Goal: Information Seeking & Learning: Learn about a topic

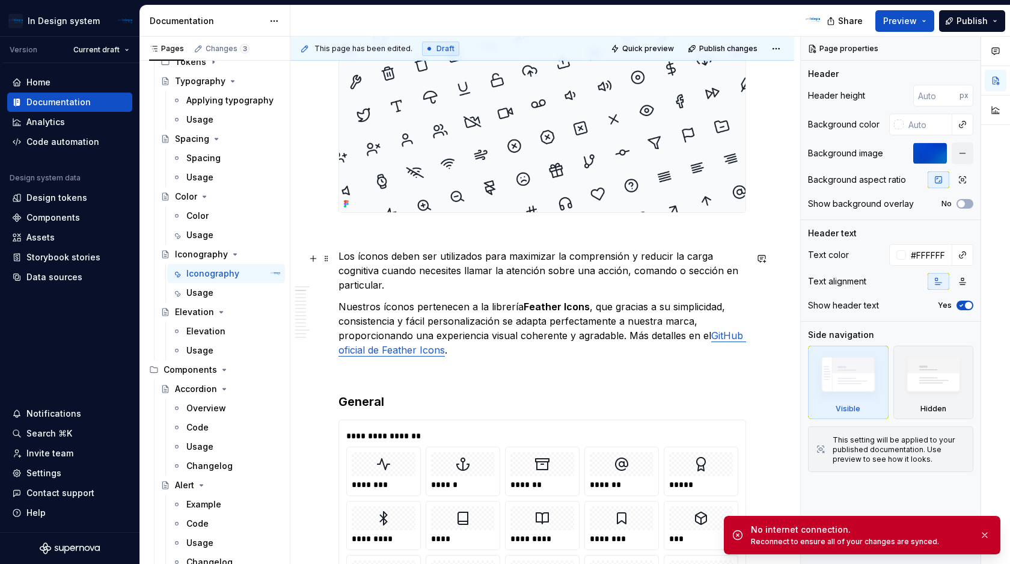
scroll to position [263, 0]
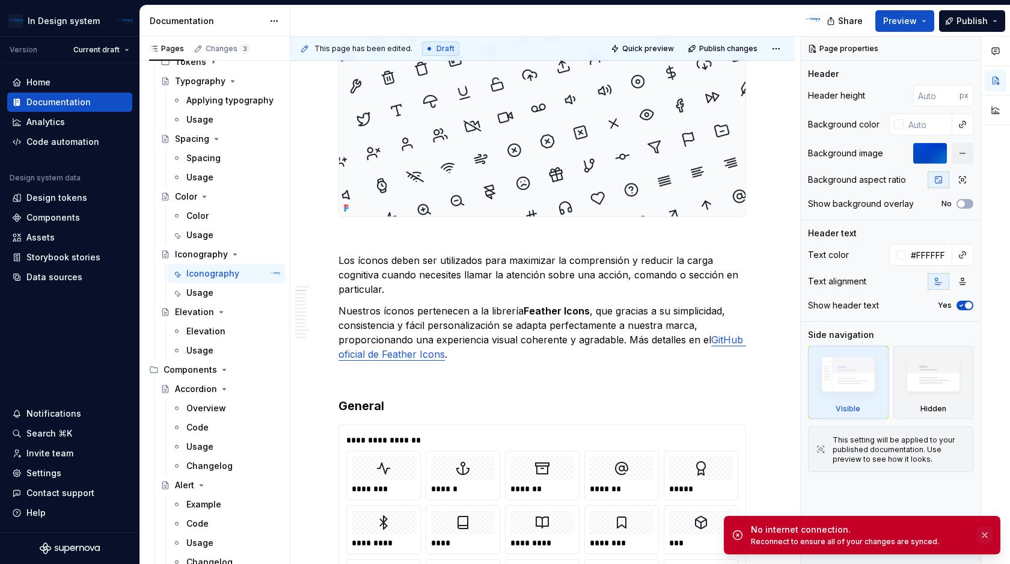
click at [986, 536] on button "button" at bounding box center [985, 535] width 16 height 17
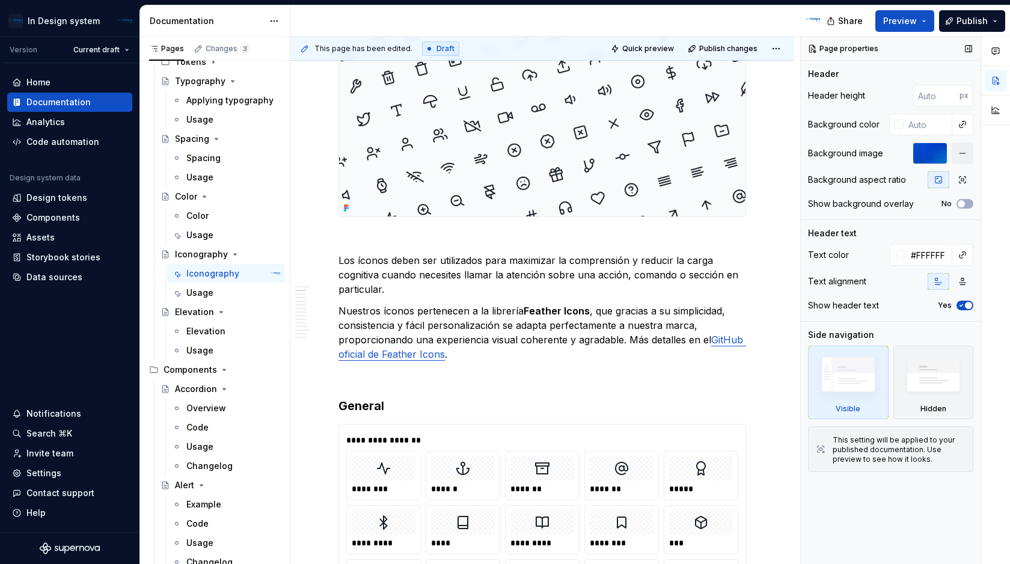
type textarea "*"
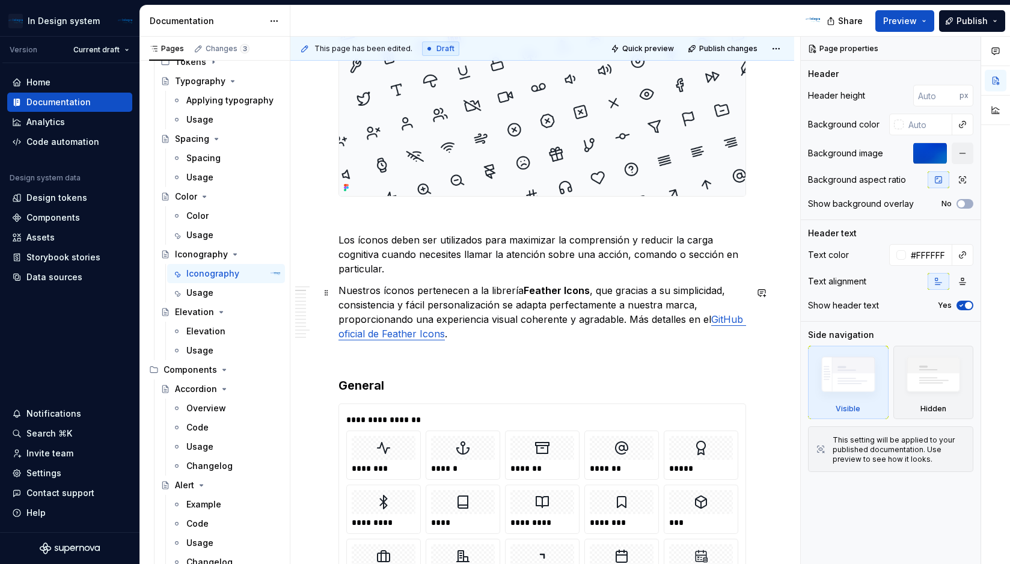
scroll to position [284, 0]
click at [506, 261] on p "Los íconos deben ser utilizados para maximizar la comprensión y reducir la carg…" at bounding box center [543, 253] width 408 height 43
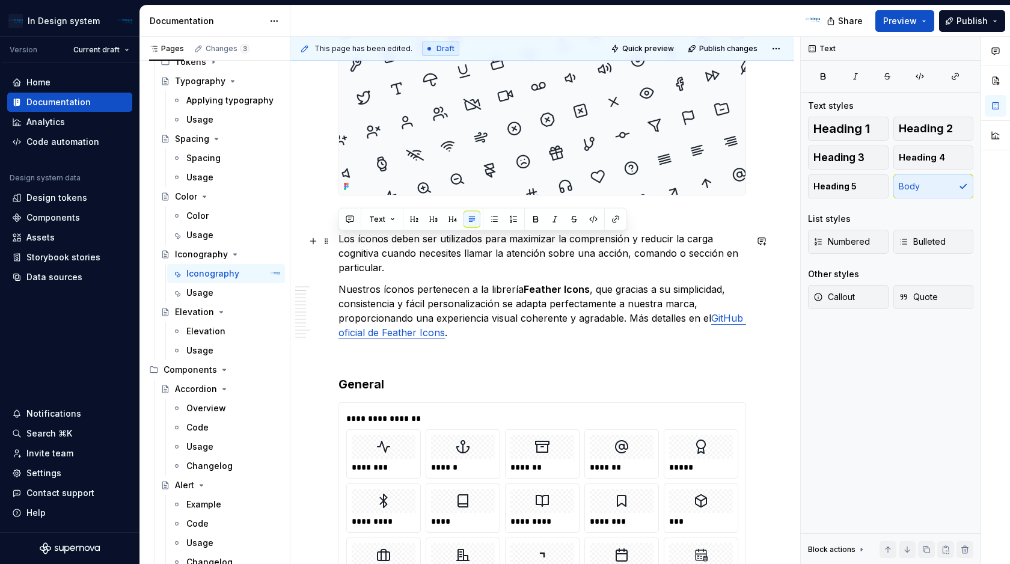
drag, startPoint x: 394, startPoint y: 271, endPoint x: 339, endPoint y: 245, distance: 61.1
click at [339, 245] on p "Los íconos deben ser utilizados para maximizar la comprensión y reducir la carg…" at bounding box center [543, 253] width 408 height 43
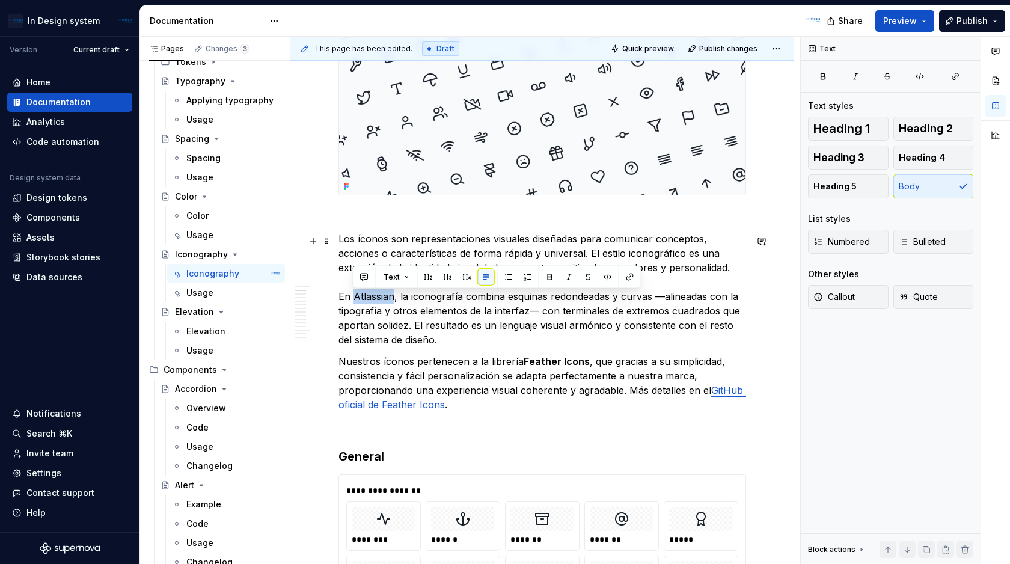
drag, startPoint x: 393, startPoint y: 298, endPoint x: 354, endPoint y: 299, distance: 39.7
click at [354, 299] on p "Los íconos son representaciones visuales diseñadas para comunicar conceptos, ac…" at bounding box center [543, 289] width 408 height 115
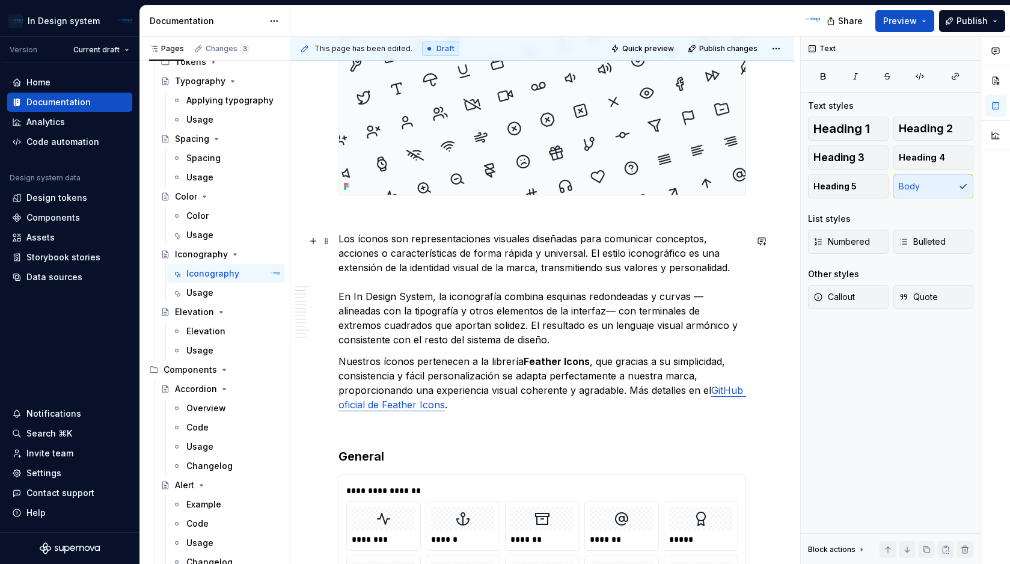
click at [570, 313] on p "Los íconos son representaciones visuales diseñadas para comunicar conceptos, ac…" at bounding box center [543, 289] width 408 height 115
click at [701, 299] on p "Los íconos son representaciones visuales diseñadas para comunicar conceptos, ac…" at bounding box center [543, 289] width 408 height 115
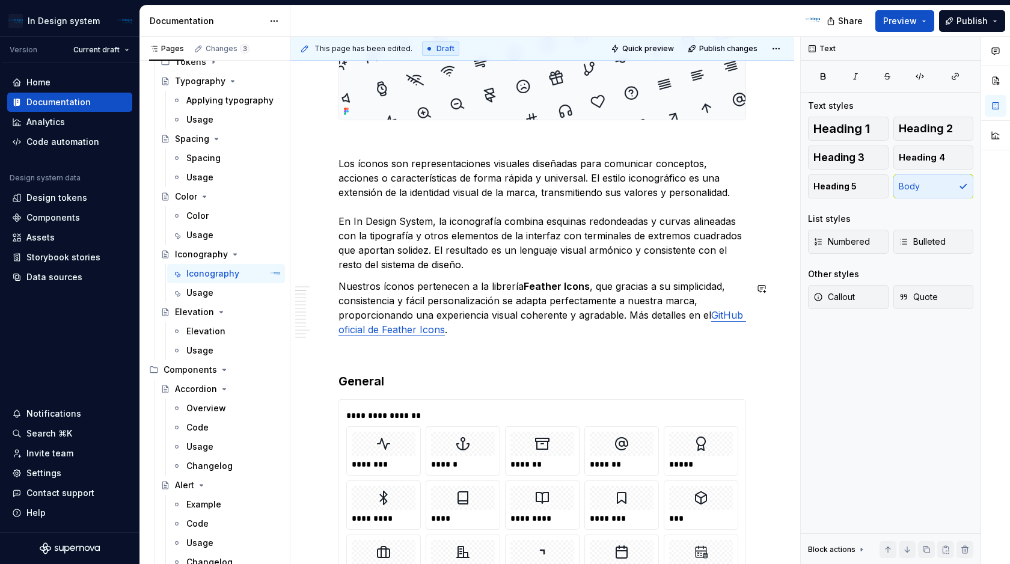
scroll to position [361, 0]
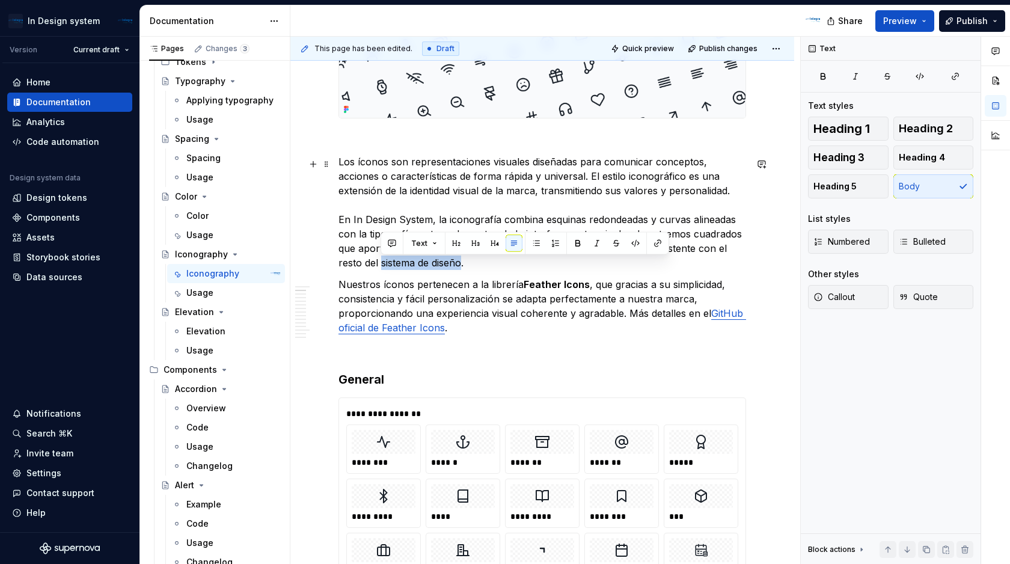
drag, startPoint x: 461, startPoint y: 267, endPoint x: 381, endPoint y: 266, distance: 80.0
click at [381, 266] on p "Los íconos son representaciones visuales diseñadas para comunicar conceptos, ac…" at bounding box center [543, 212] width 408 height 115
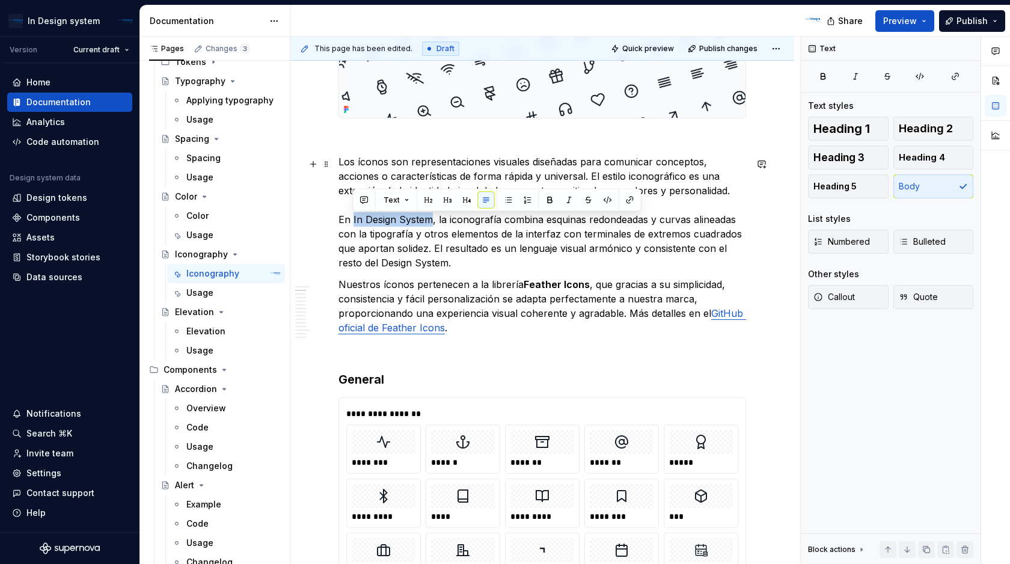
drag, startPoint x: 431, startPoint y: 221, endPoint x: 353, endPoint y: 222, distance: 78.2
click at [353, 222] on p "Los íconos son representaciones visuales diseñadas para comunicar conceptos, ac…" at bounding box center [543, 212] width 408 height 115
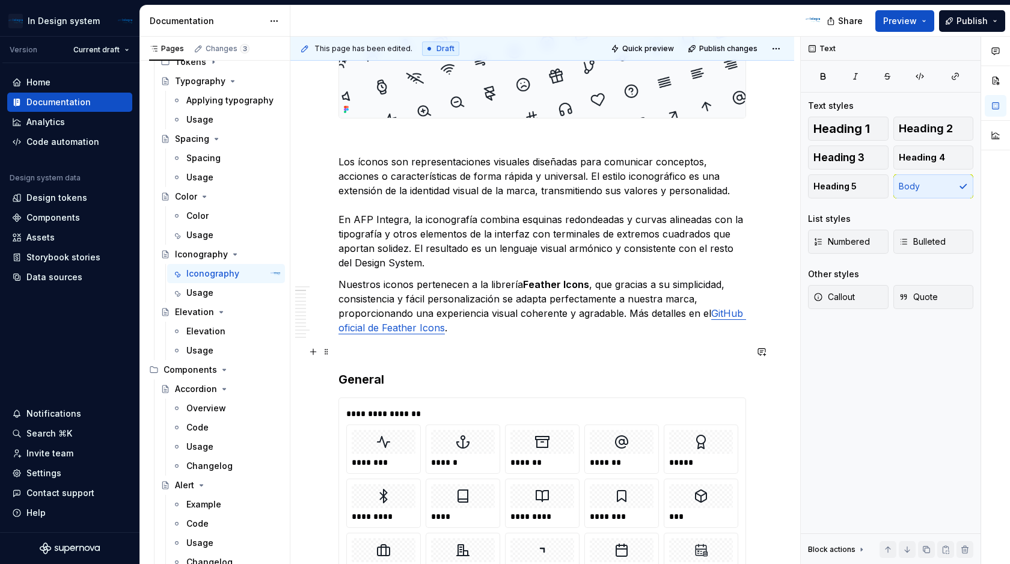
click at [565, 348] on p at bounding box center [543, 349] width 408 height 14
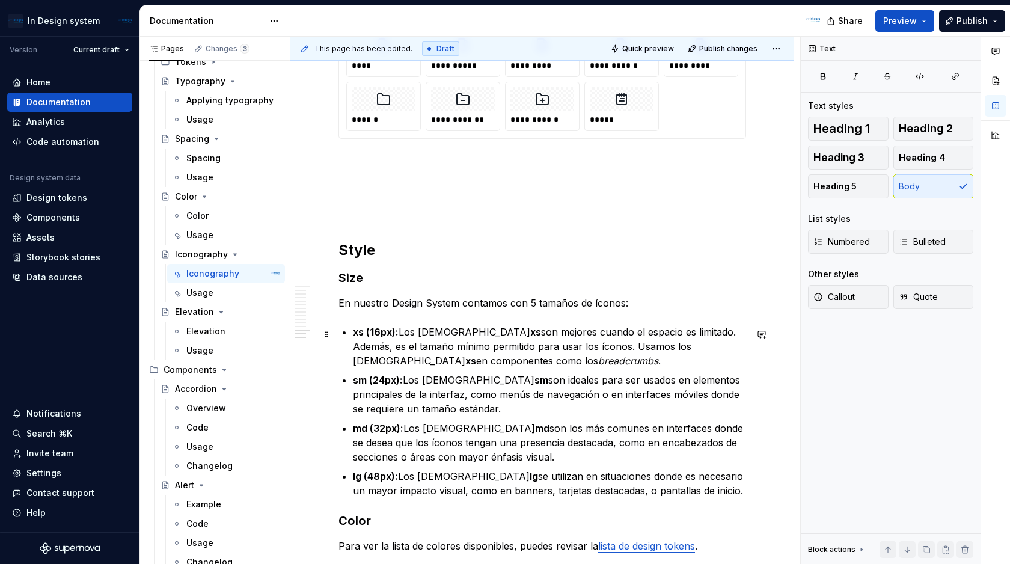
scroll to position [4959, 0]
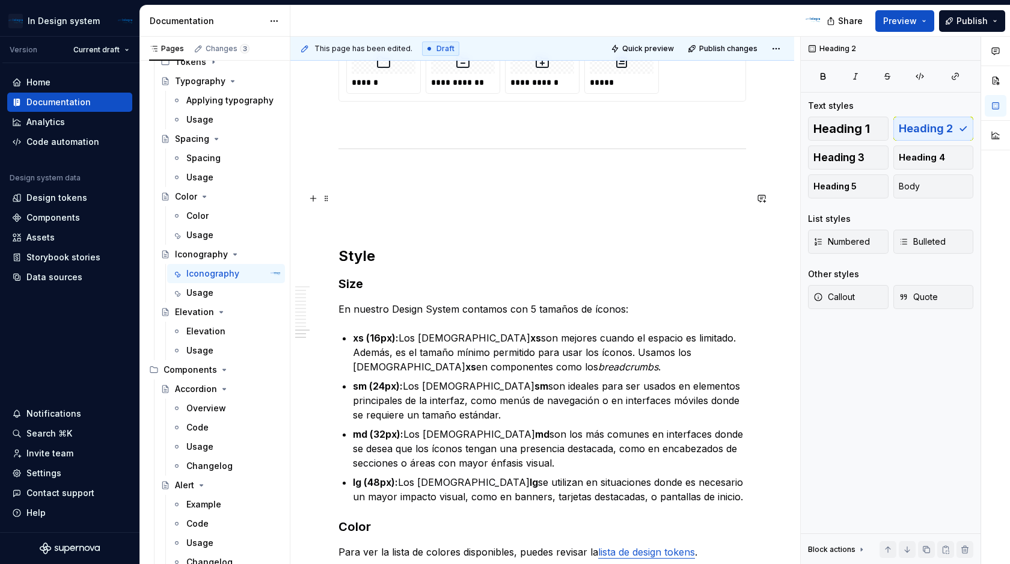
click at [353, 195] on p at bounding box center [543, 196] width 408 height 14
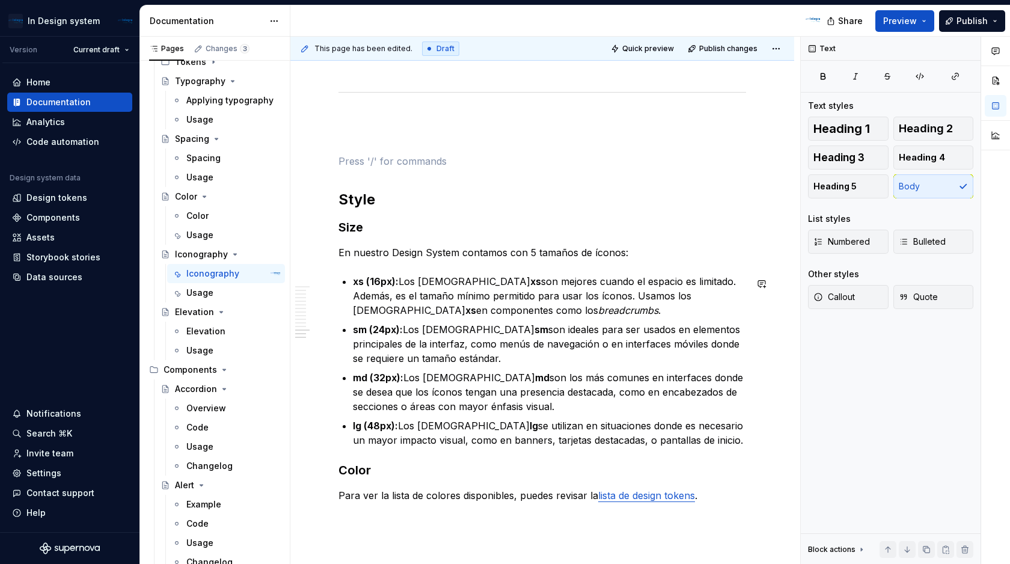
scroll to position [5053, 0]
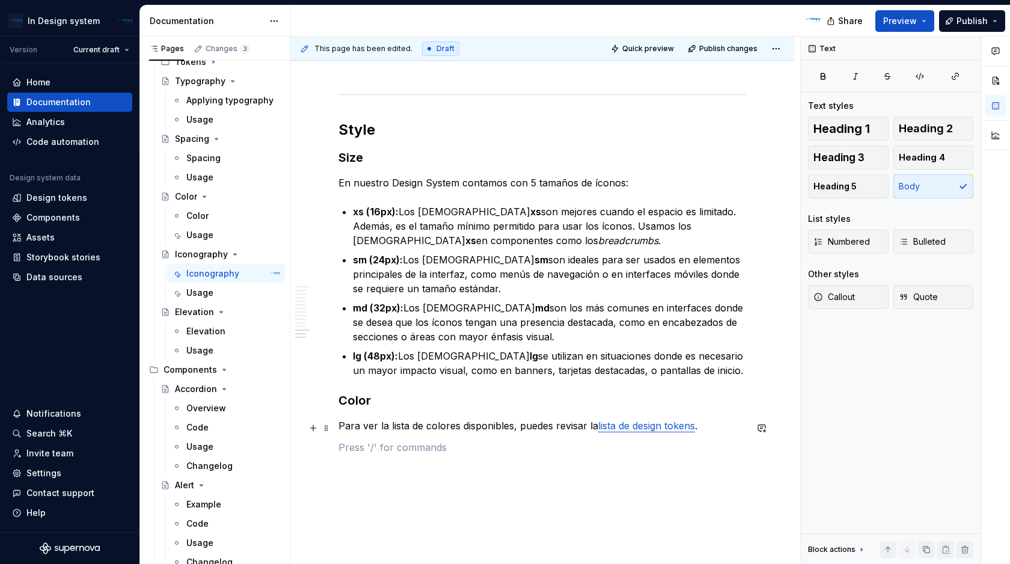
click at [626, 431] on link "lista de design tokens" at bounding box center [646, 426] width 97 height 12
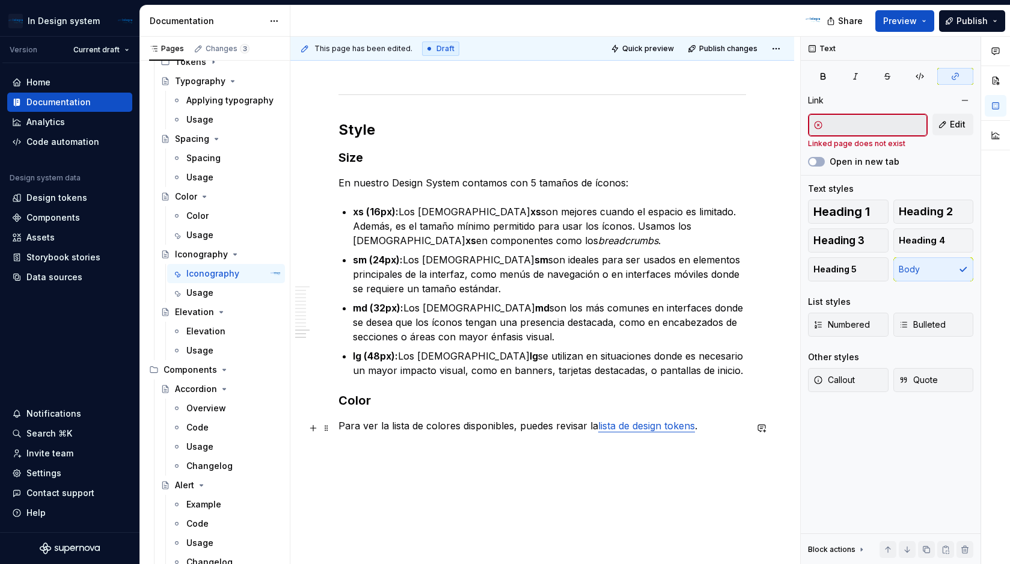
click at [682, 425] on link "lista de design tokens" at bounding box center [646, 426] width 97 height 12
drag, startPoint x: 696, startPoint y: 429, endPoint x: 596, endPoint y: 432, distance: 100.5
click at [596, 432] on p "Para ver la lista de colores disponibles, puedes revisar la lista de design tok…" at bounding box center [543, 426] width 408 height 14
click at [879, 129] on input "text" at bounding box center [875, 125] width 104 height 22
click at [852, 129] on input "text" at bounding box center [875, 125] width 104 height 22
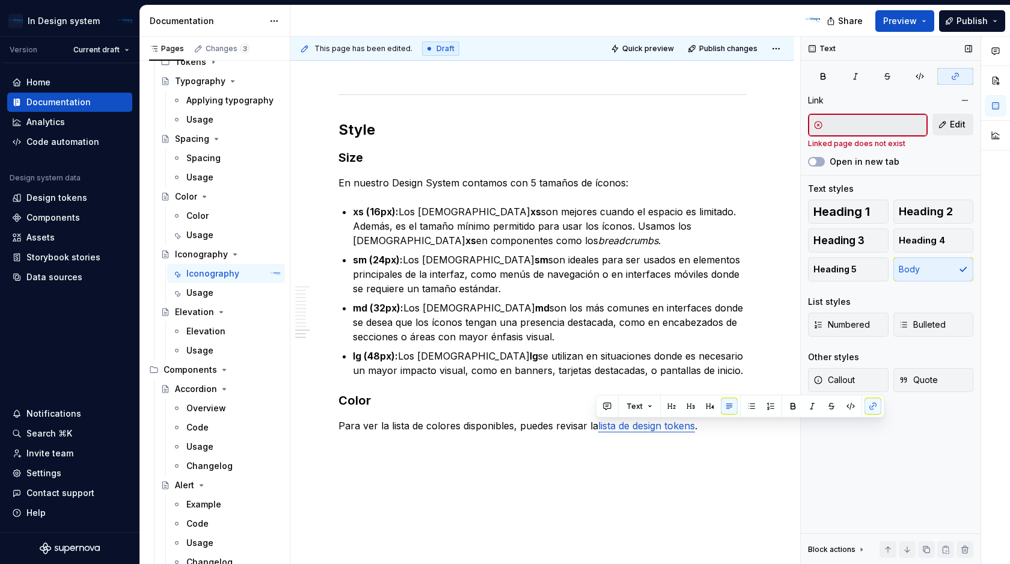
click at [956, 123] on span "Edit" at bounding box center [958, 124] width 16 height 12
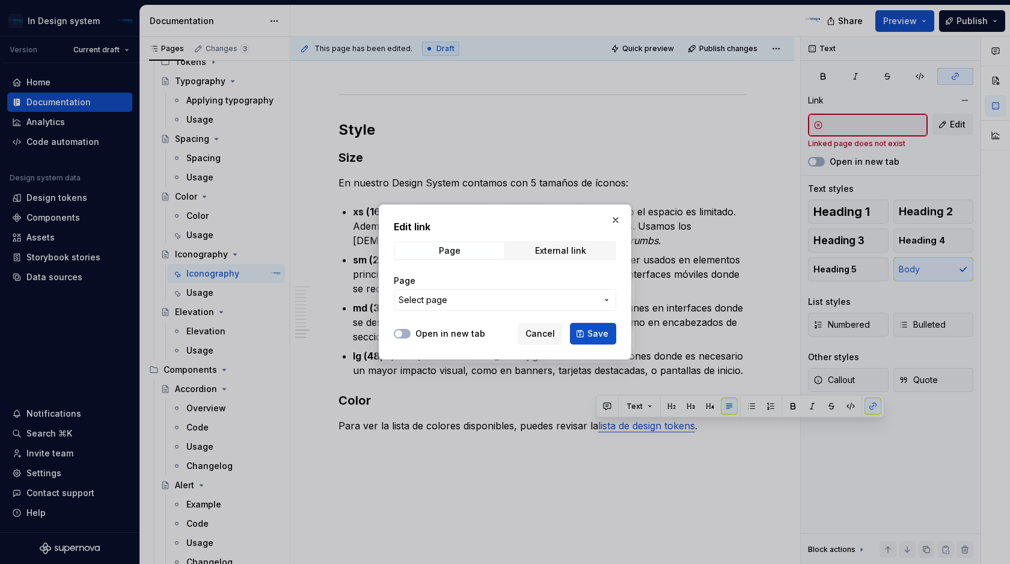
click at [547, 299] on span "Select page" at bounding box center [498, 300] width 198 height 12
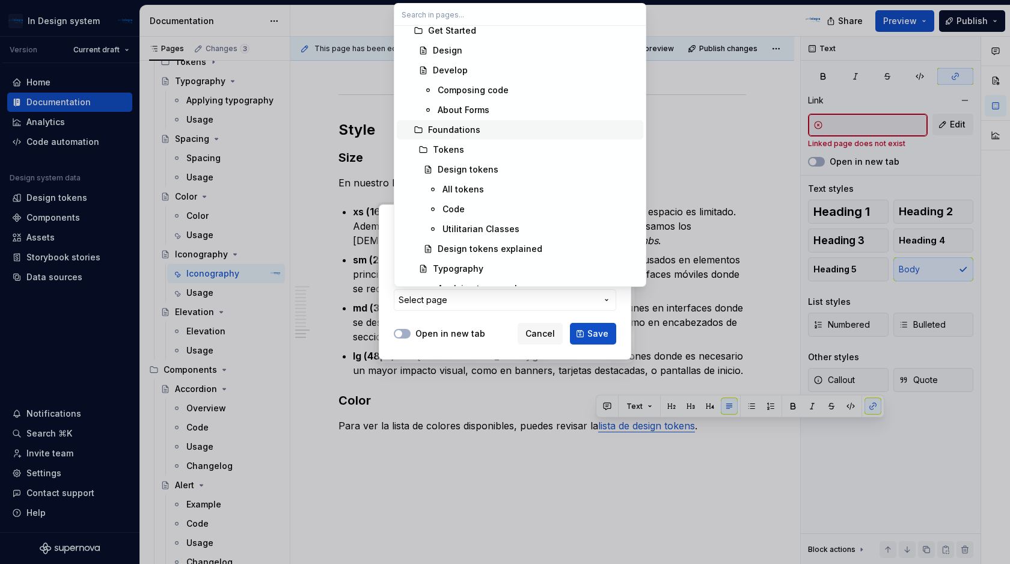
scroll to position [82, 0]
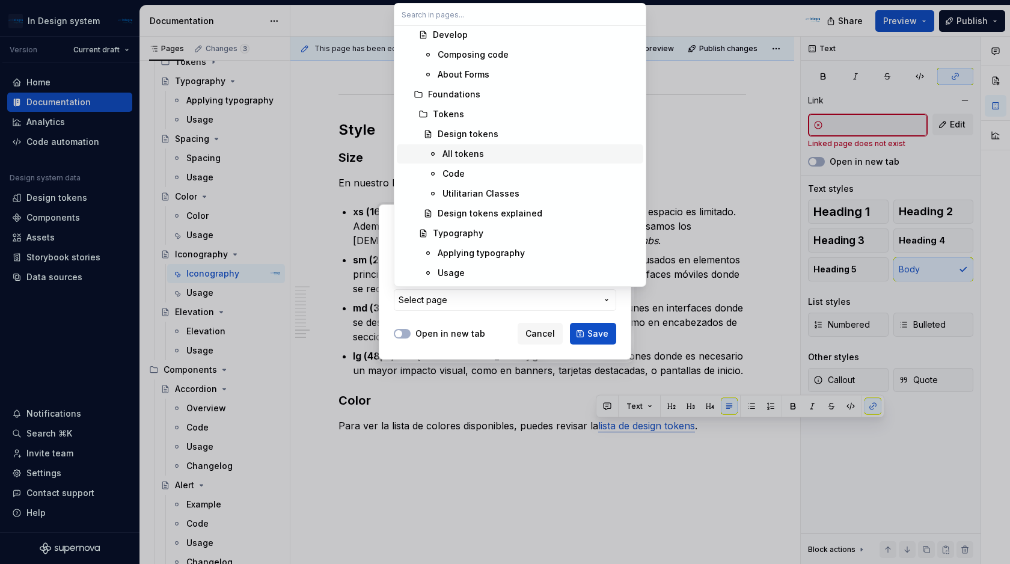
click at [488, 154] on div "All tokens" at bounding box center [541, 154] width 196 height 12
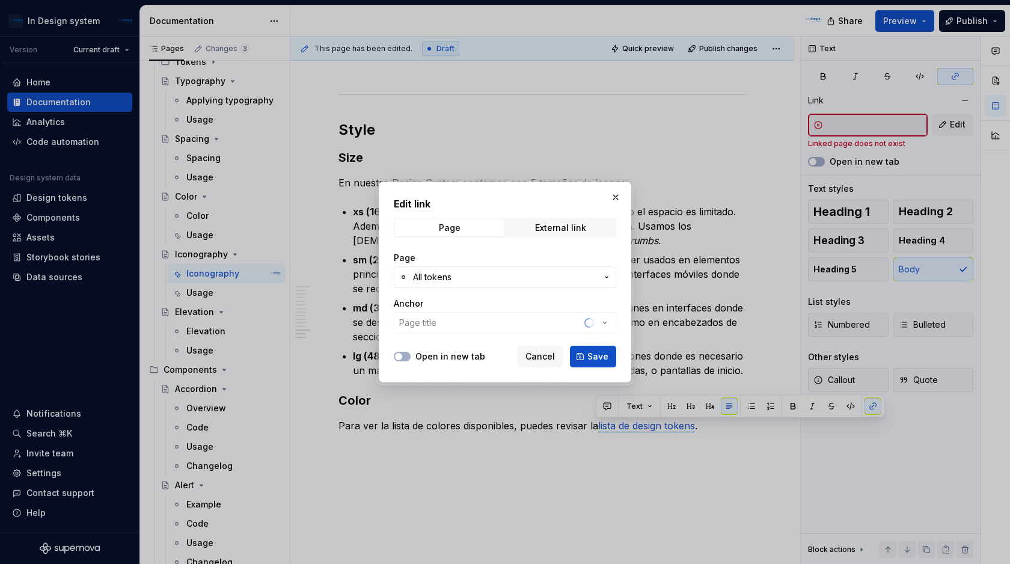
click at [606, 324] on div "Anchor Page title" at bounding box center [505, 316] width 222 height 36
click at [549, 321] on div "Anchor Page title" at bounding box center [505, 316] width 222 height 36
click at [580, 274] on span "All tokens" at bounding box center [505, 277] width 184 height 12
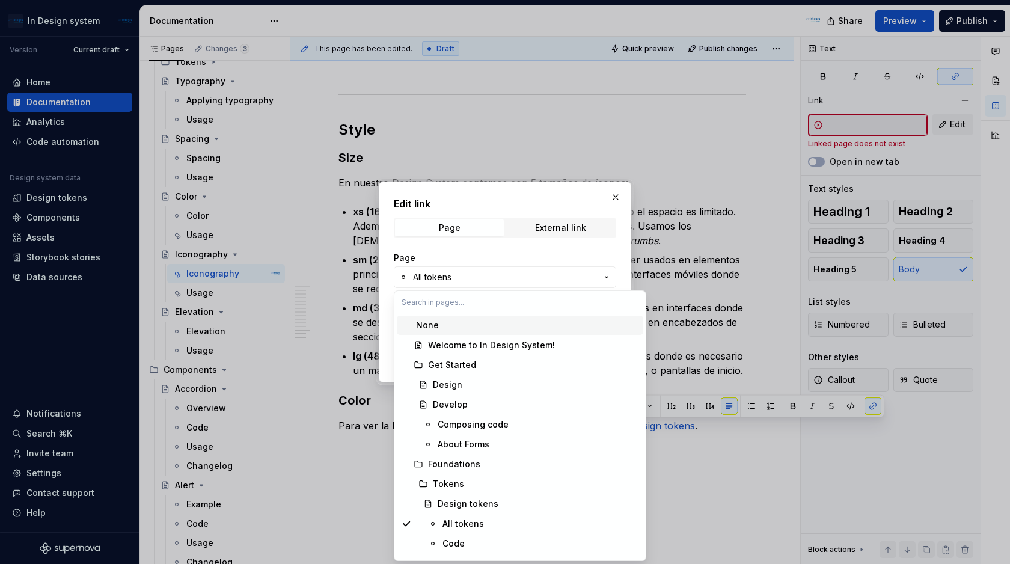
click at [580, 274] on div "Edit link Page External link Page All tokens Anchor Page title Open in new tab …" at bounding box center [505, 282] width 1010 height 564
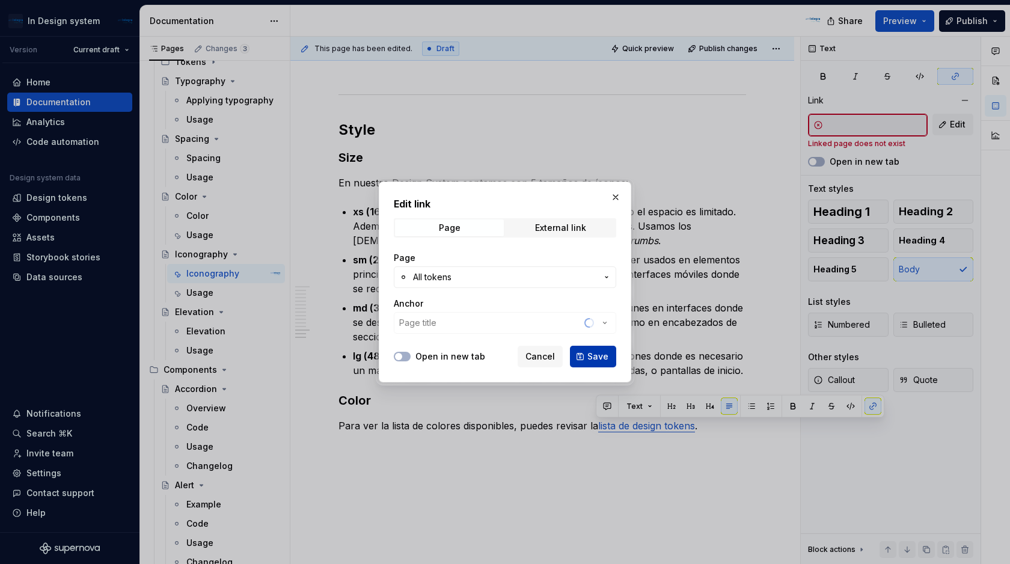
click at [592, 353] on span "Save" at bounding box center [598, 357] width 21 height 12
type input "Design tokens / All tokens"
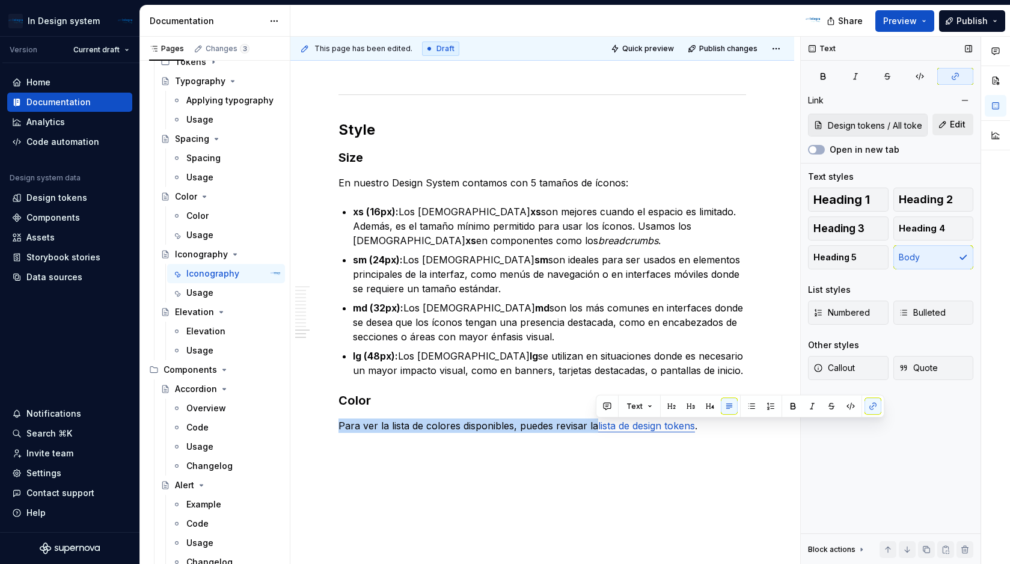
click at [961, 120] on span "Edit" at bounding box center [958, 124] width 16 height 12
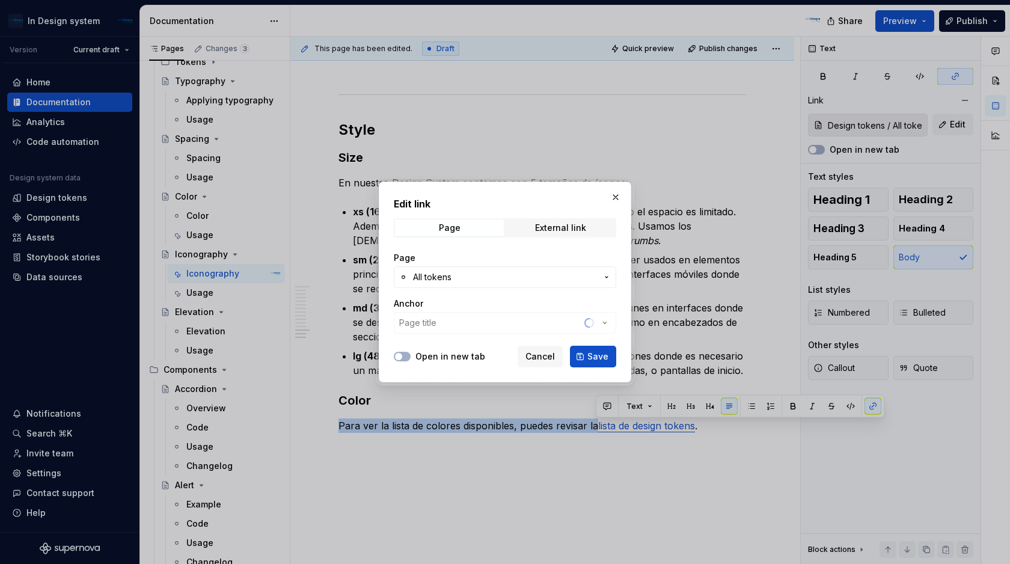
click at [604, 322] on div "Anchor Page title" at bounding box center [505, 316] width 222 height 36
click at [591, 355] on span "Save" at bounding box center [598, 357] width 21 height 12
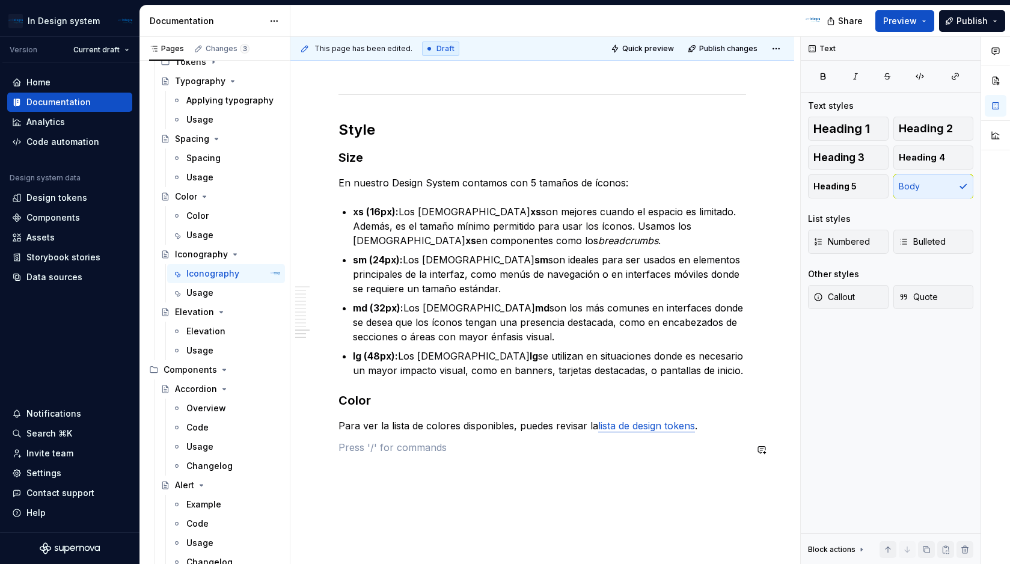
click at [645, 428] on link "lista de design tokens" at bounding box center [646, 426] width 97 height 12
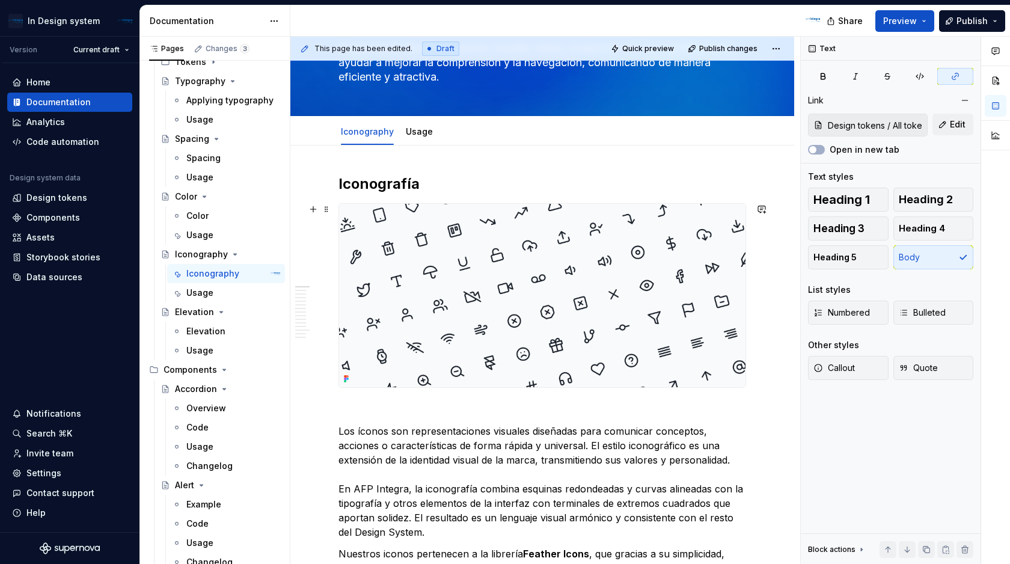
scroll to position [65, 0]
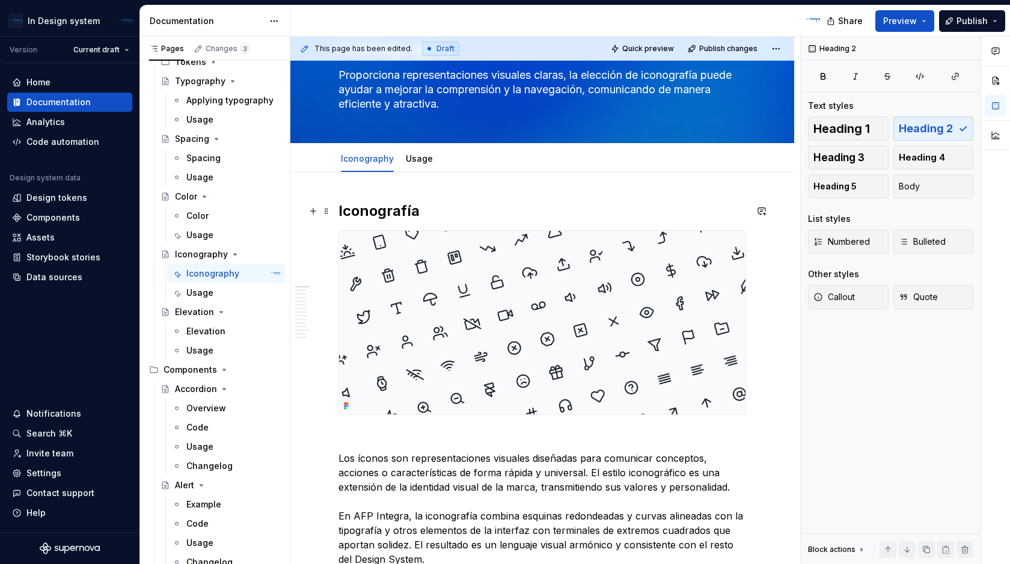
click at [368, 215] on h2 "Iconografía" at bounding box center [543, 210] width 408 height 19
drag, startPoint x: 419, startPoint y: 216, endPoint x: 397, endPoint y: 218, distance: 21.1
click at [397, 218] on h2 "Iconografía" at bounding box center [543, 210] width 408 height 19
click at [471, 214] on h2 "Iconography" at bounding box center [543, 210] width 408 height 19
click at [209, 218] on div "Color" at bounding box center [233, 215] width 94 height 17
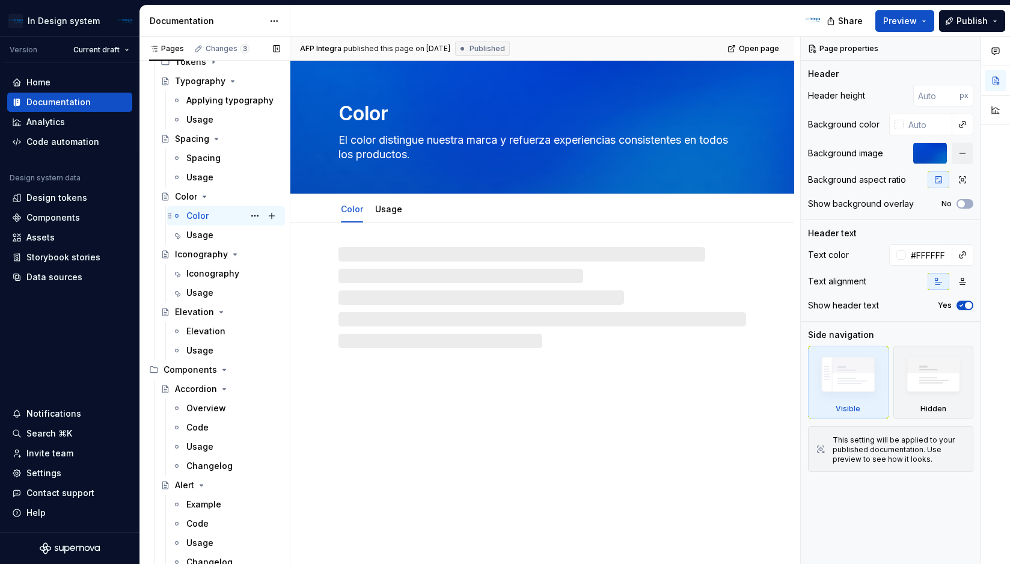
type textarea "*"
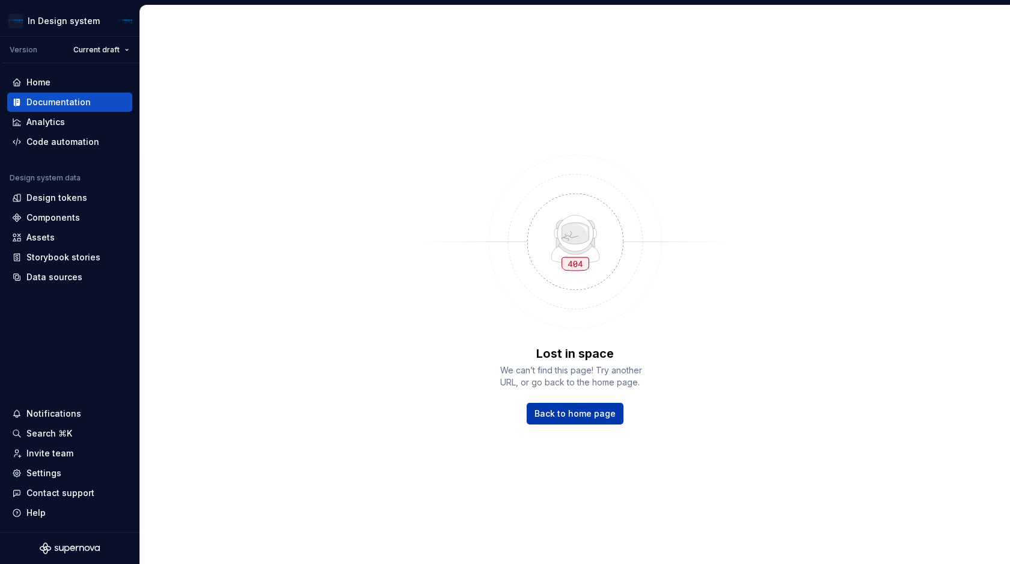
click at [566, 411] on span "Back to home page" at bounding box center [575, 414] width 81 height 12
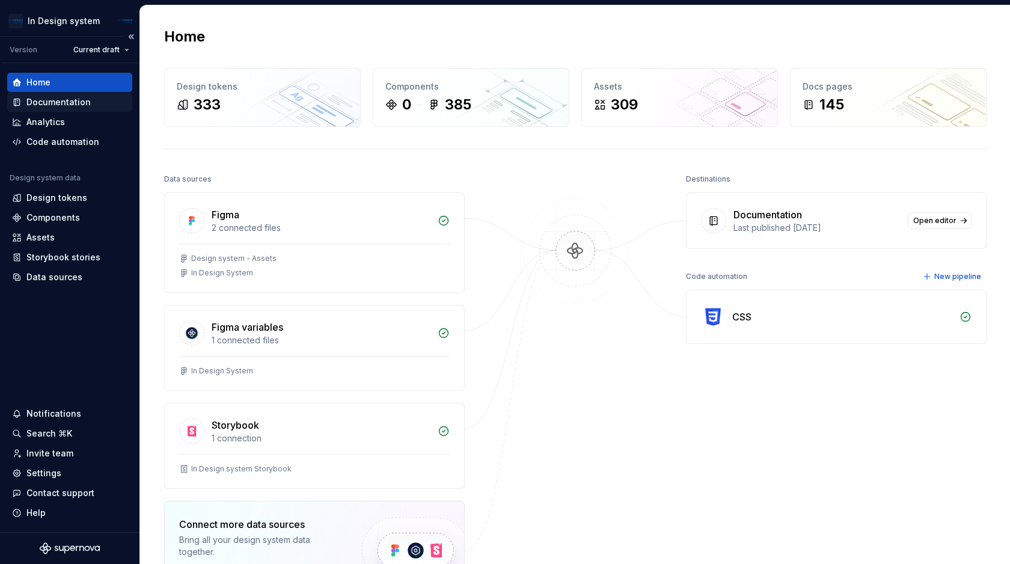
click at [71, 103] on div "Documentation" at bounding box center [58, 102] width 64 height 12
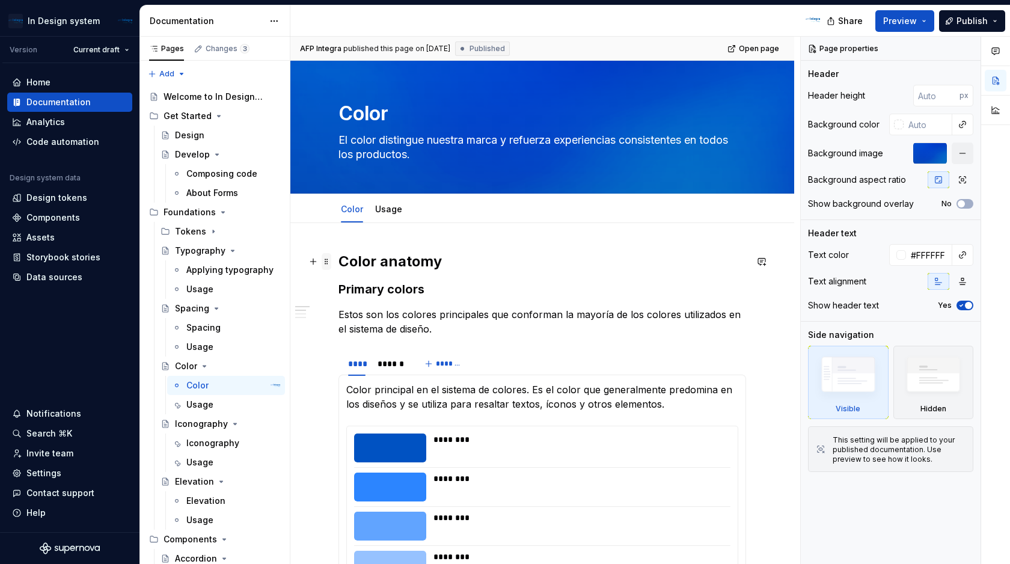
click at [327, 262] on span at bounding box center [327, 261] width 10 height 17
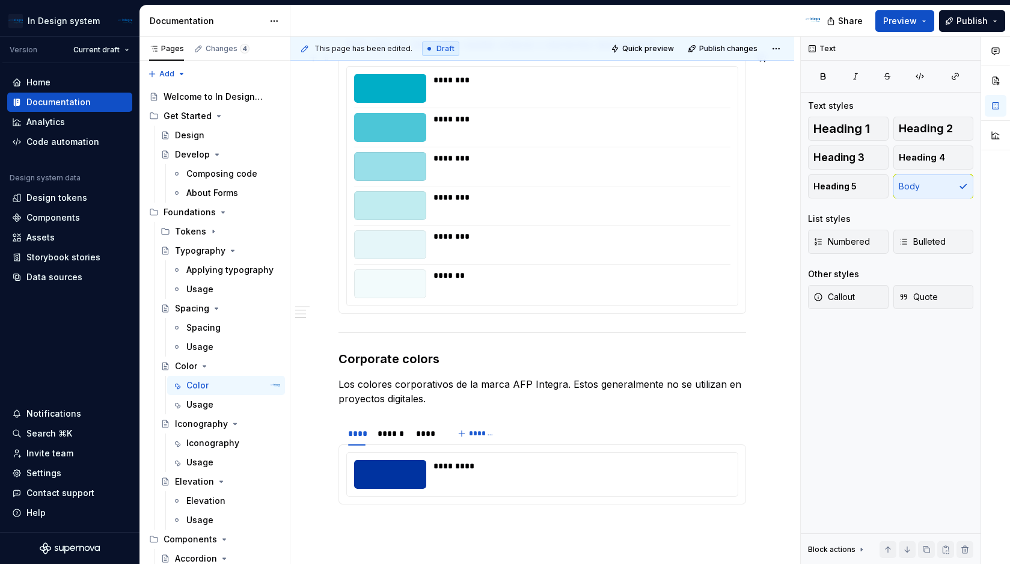
scroll to position [984, 0]
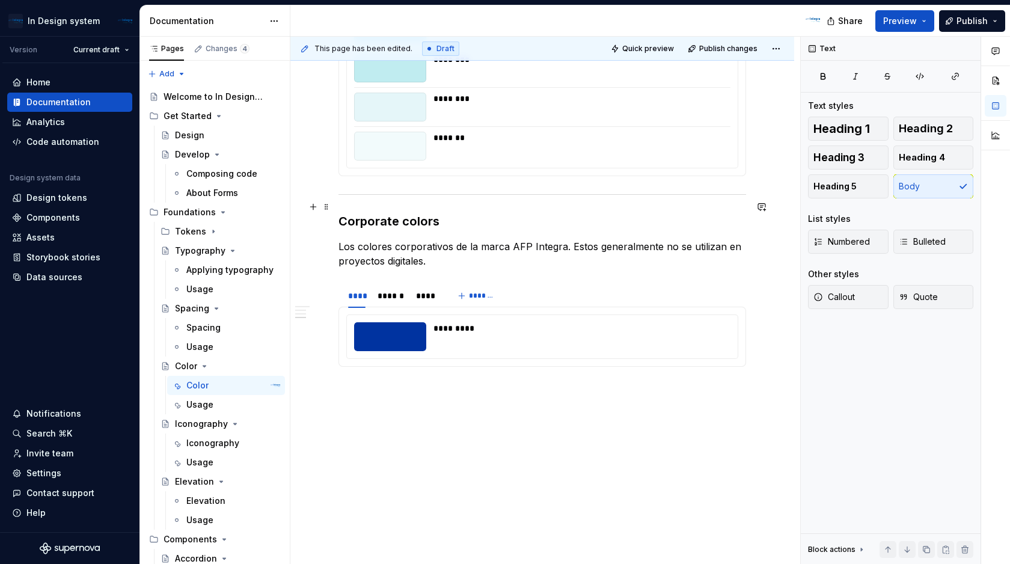
click at [429, 213] on h3 "Corporate colors" at bounding box center [543, 221] width 408 height 17
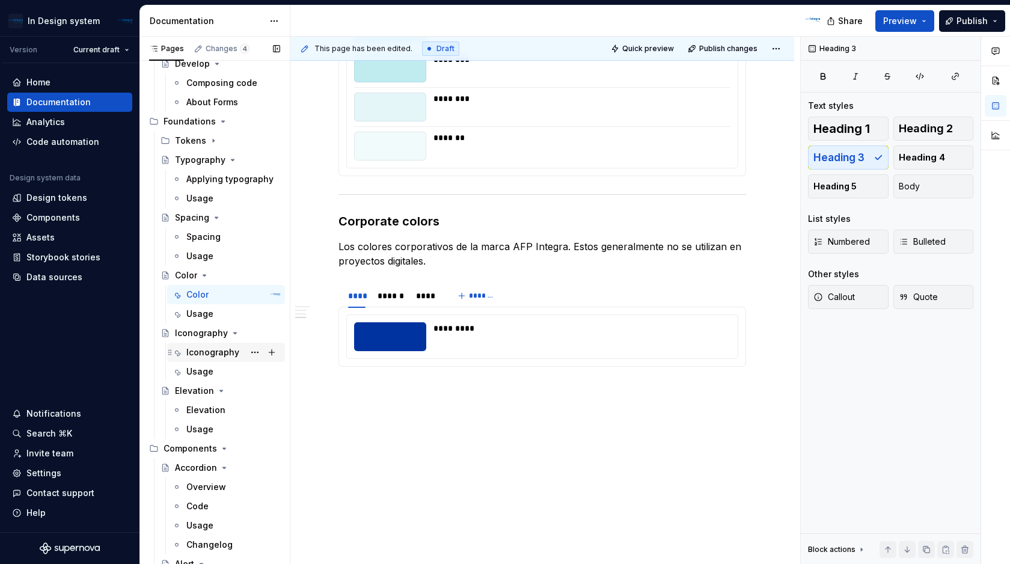
scroll to position [96, 0]
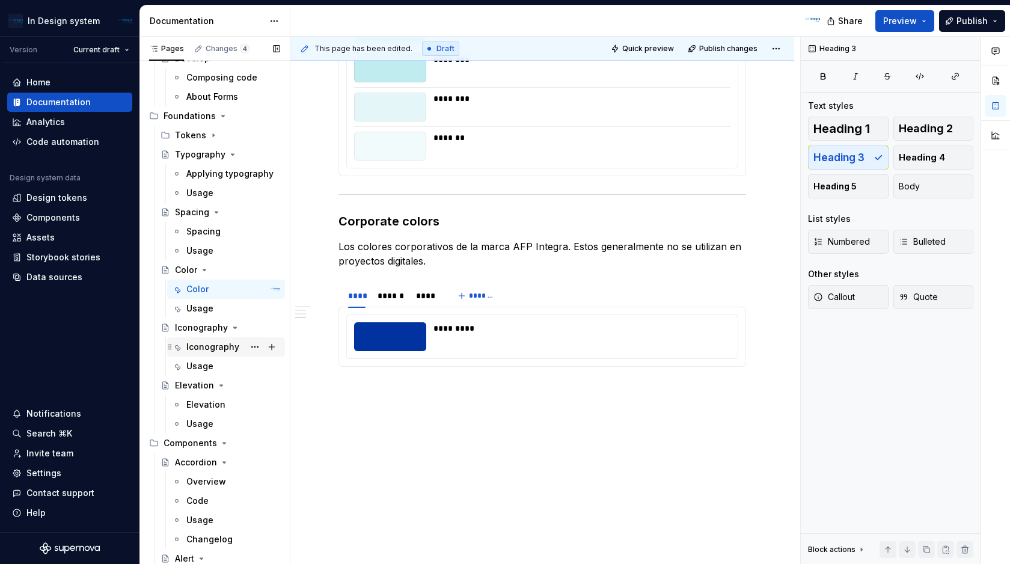
click at [216, 347] on div "Iconography" at bounding box center [212, 347] width 53 height 12
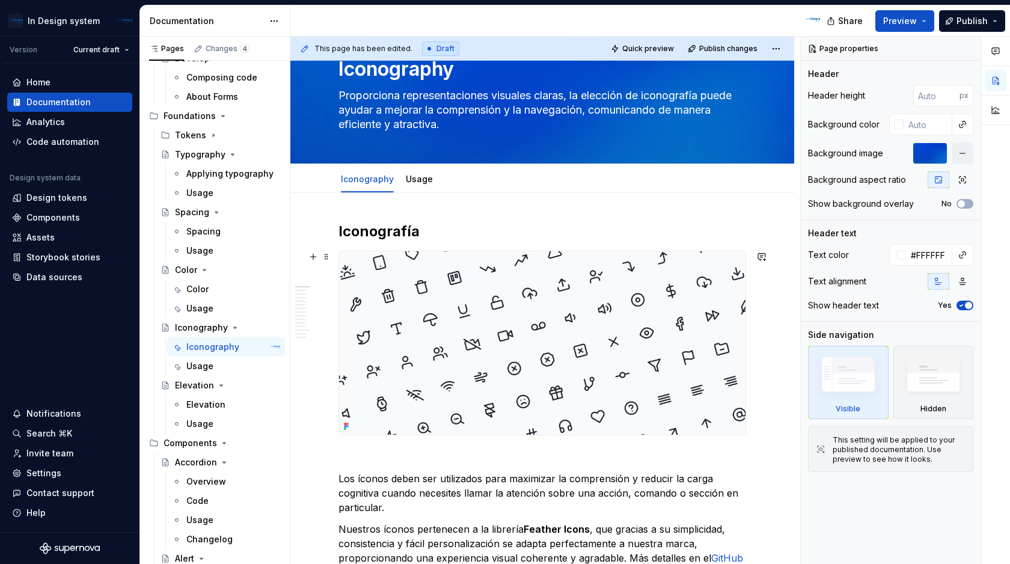
scroll to position [51, 0]
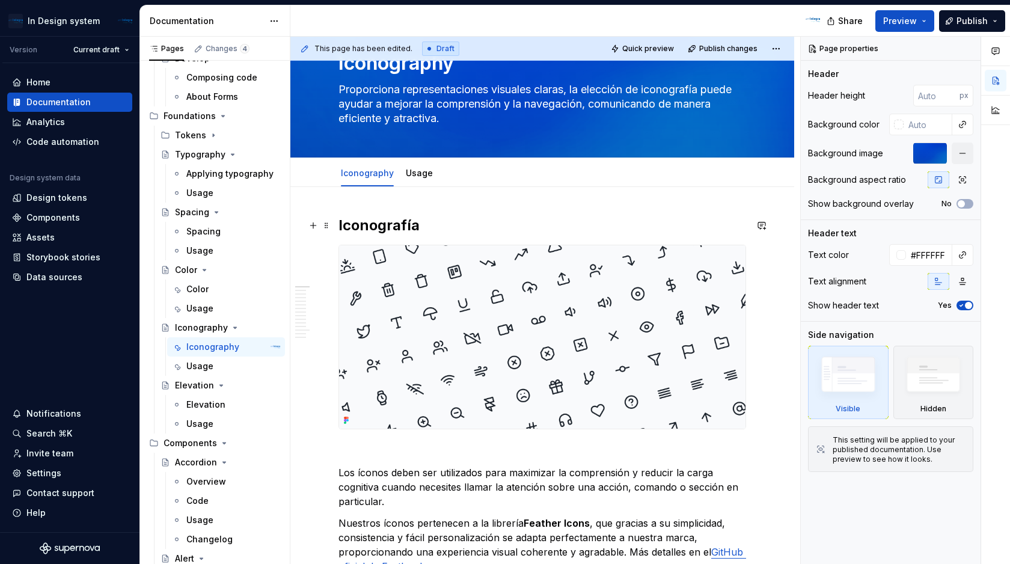
click at [417, 224] on h2 "Iconografía" at bounding box center [543, 225] width 408 height 19
type textarea "*"
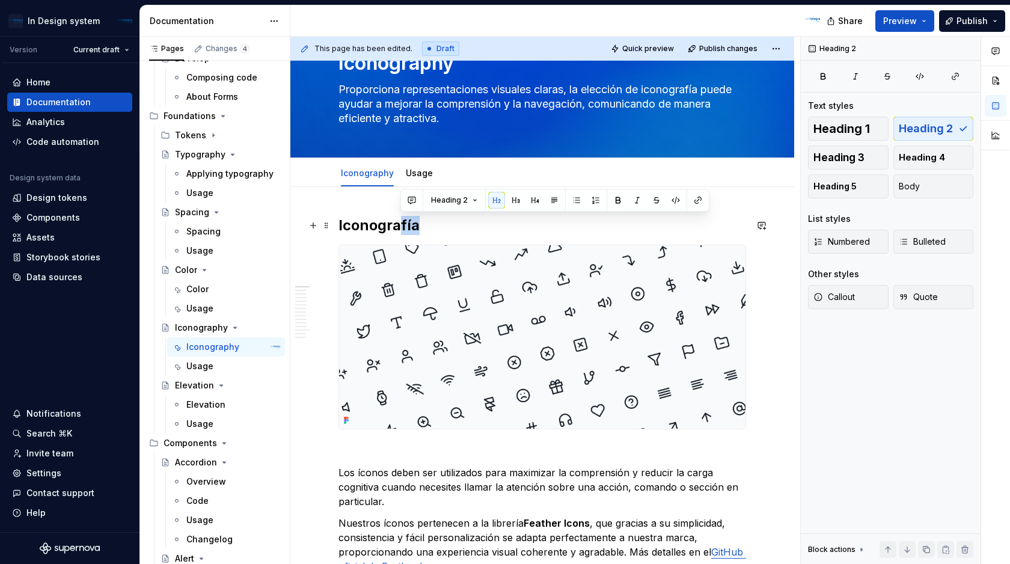
drag, startPoint x: 424, startPoint y: 229, endPoint x: 399, endPoint y: 229, distance: 25.3
click at [399, 229] on h2 "Iconografía" at bounding box center [543, 225] width 408 height 19
click at [450, 221] on h2 "Iconography" at bounding box center [543, 225] width 408 height 19
click at [327, 228] on span at bounding box center [327, 225] width 10 height 17
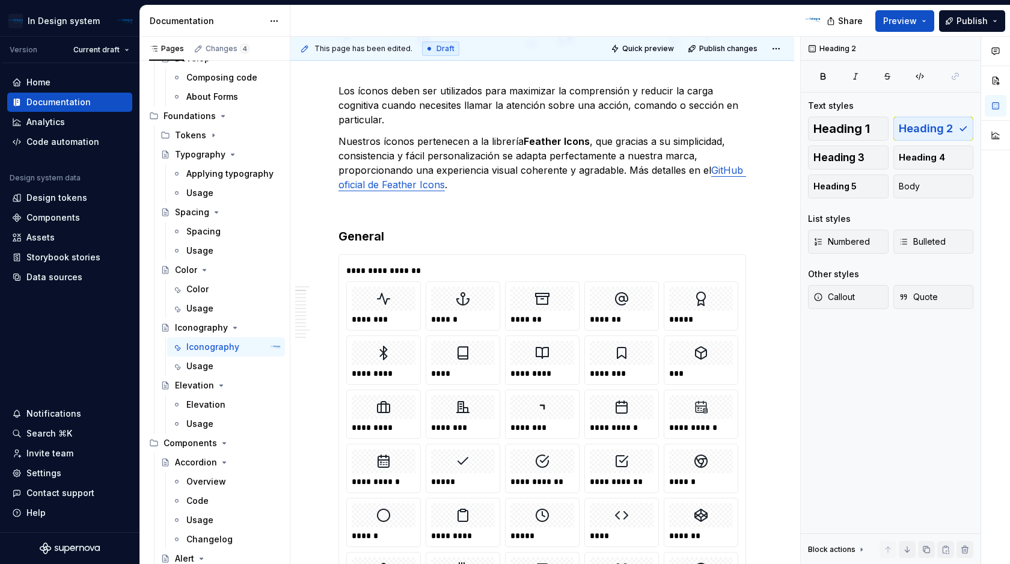
scroll to position [433, 0]
click at [327, 239] on span at bounding box center [327, 238] width 10 height 17
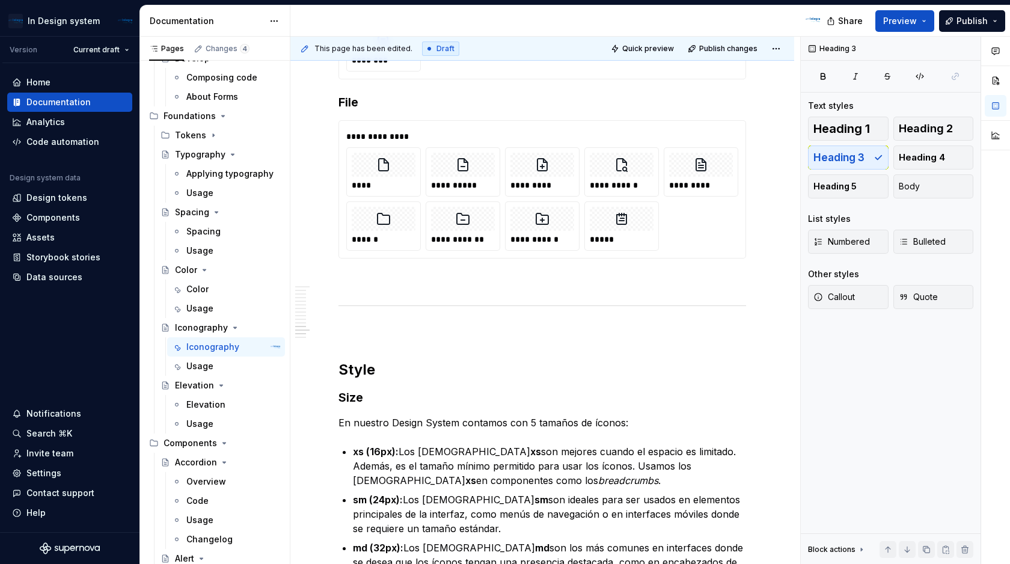
scroll to position [4855, 0]
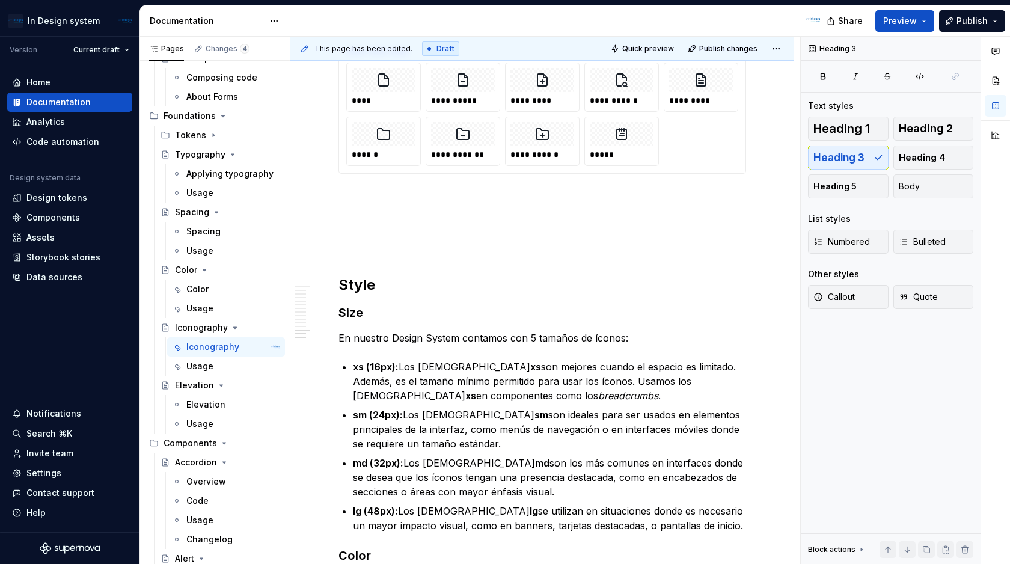
click at [385, 287] on h2 "Style" at bounding box center [543, 284] width 408 height 19
click at [329, 288] on span at bounding box center [327, 287] width 10 height 17
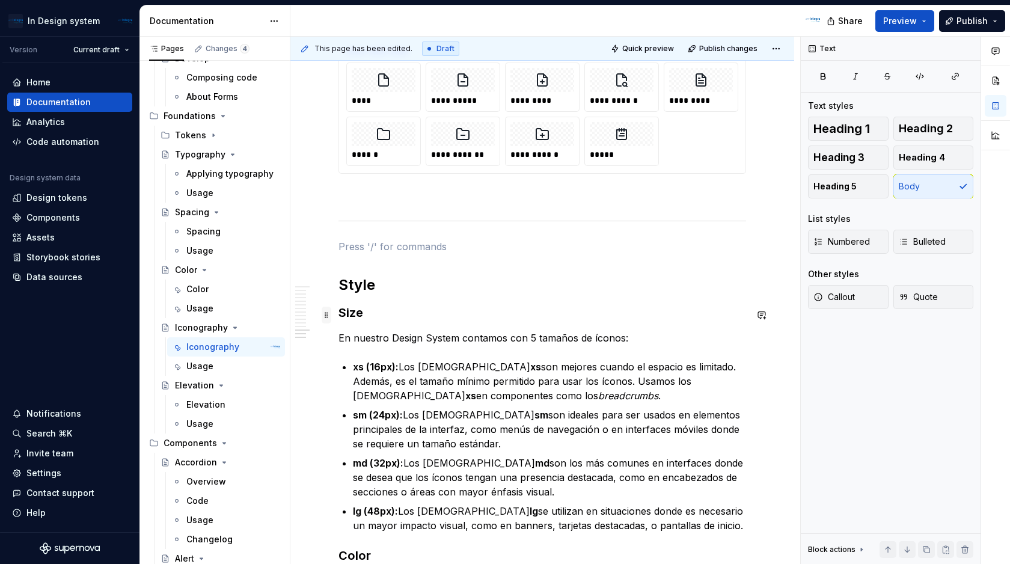
click at [327, 316] on span at bounding box center [327, 315] width 10 height 17
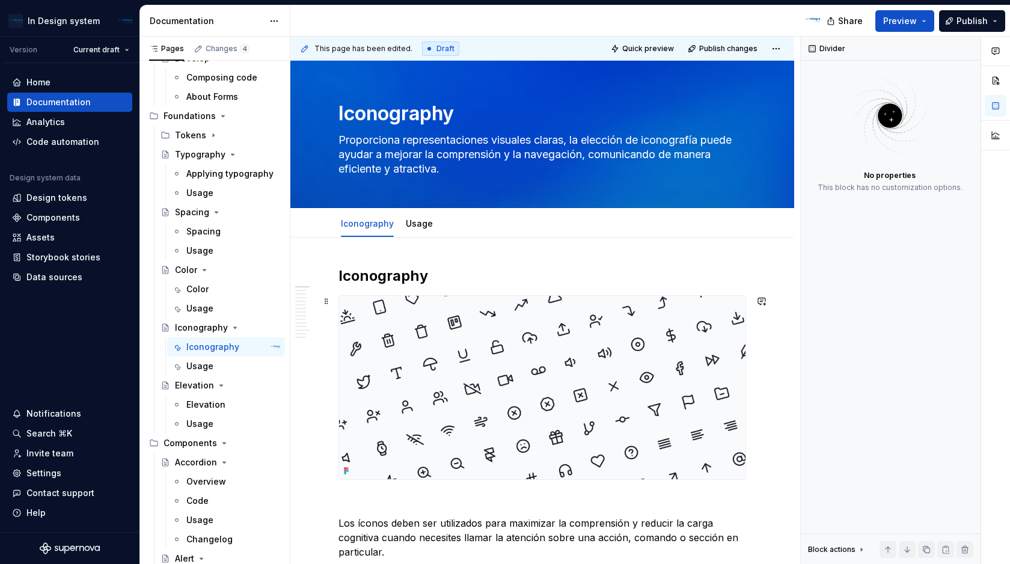
scroll to position [38, 0]
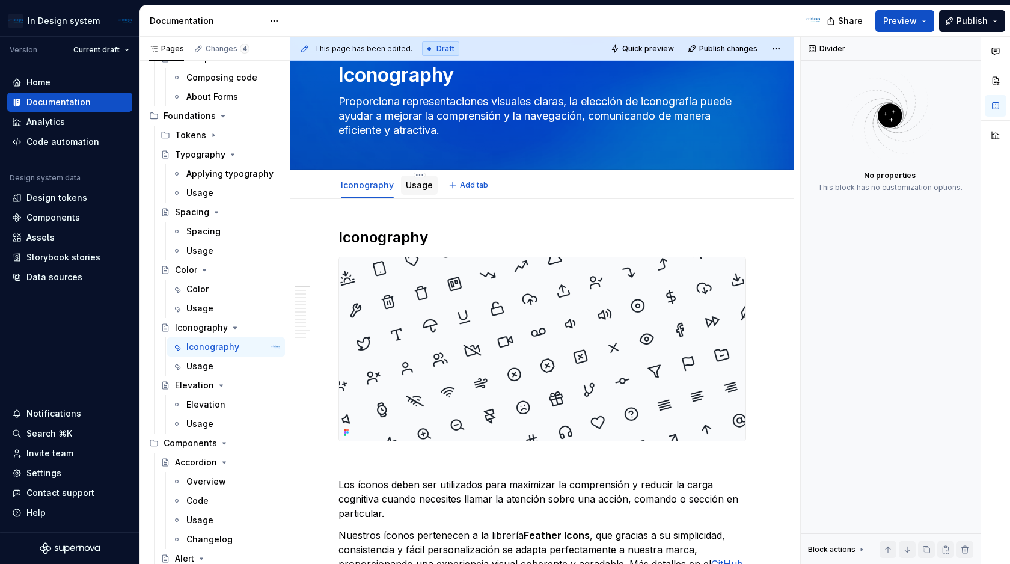
click at [422, 189] on link "Usage" at bounding box center [419, 185] width 27 height 10
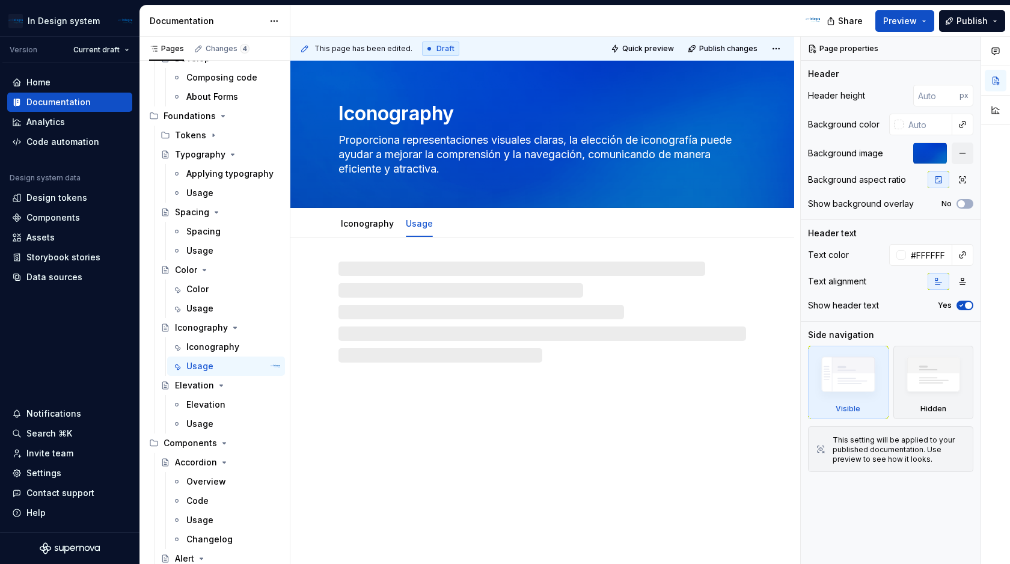
type textarea "*"
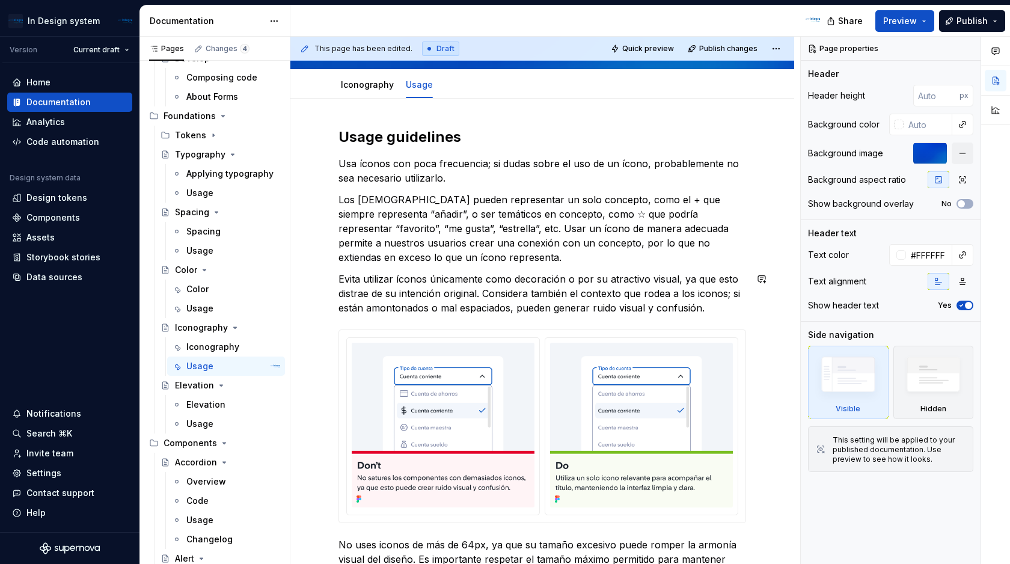
scroll to position [142, 0]
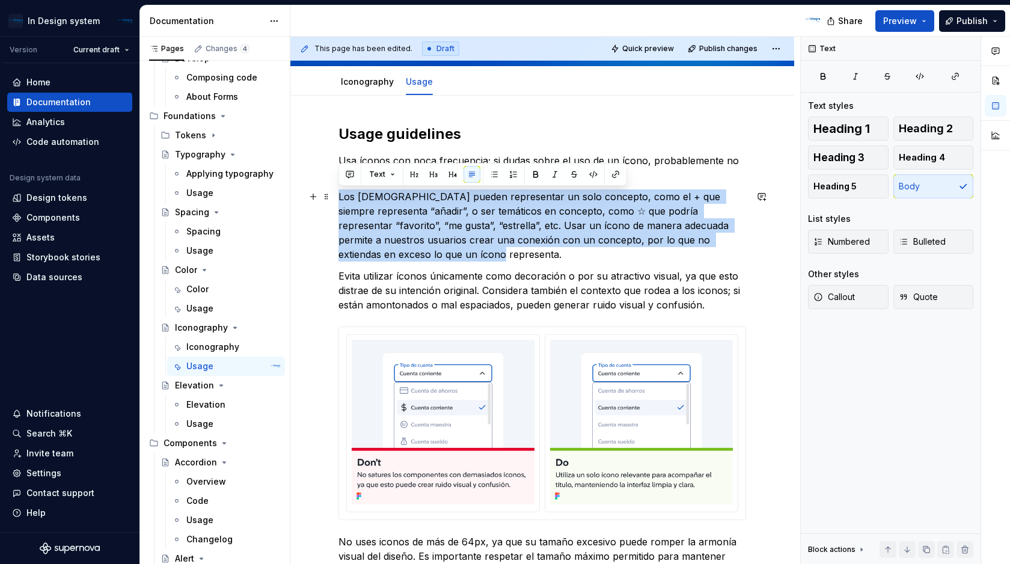
drag, startPoint x: 416, startPoint y: 256, endPoint x: 339, endPoint y: 200, distance: 95.6
click at [339, 200] on p "Los íconos pueden representar un solo concepto, como el + que siempre represent…" at bounding box center [543, 225] width 408 height 72
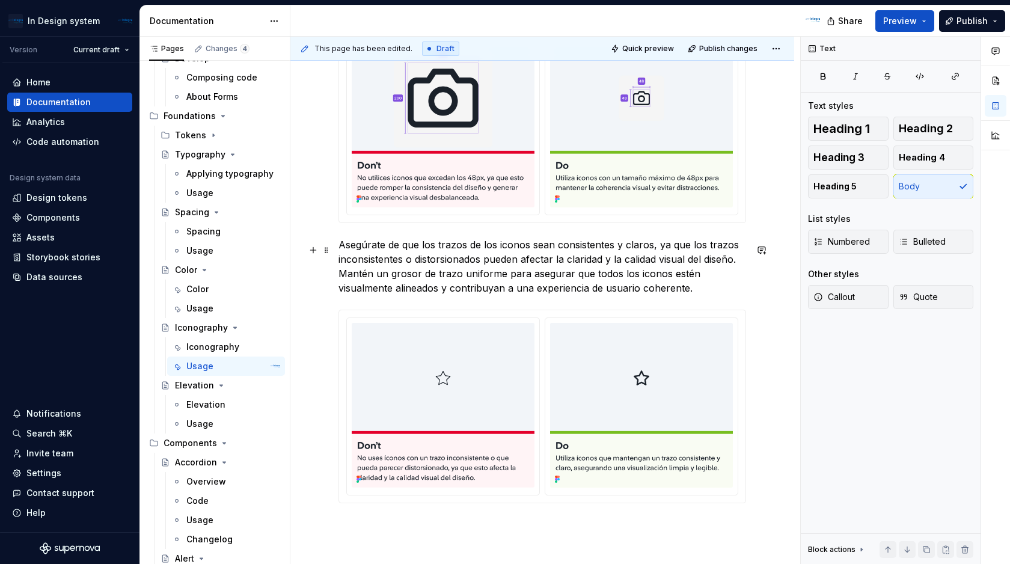
scroll to position [708, 0]
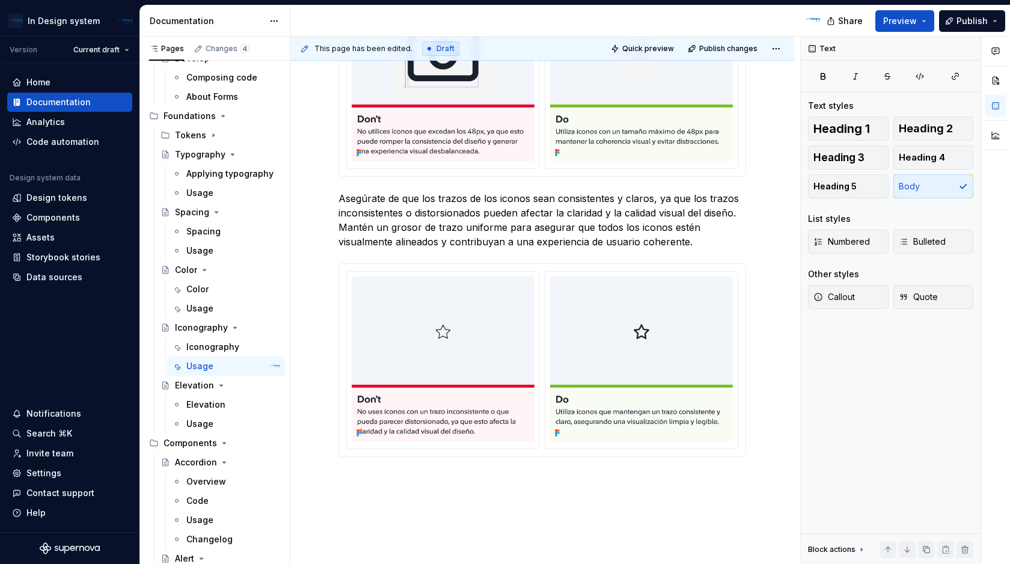
type textarea "*"
